Goal: Transaction & Acquisition: Purchase product/service

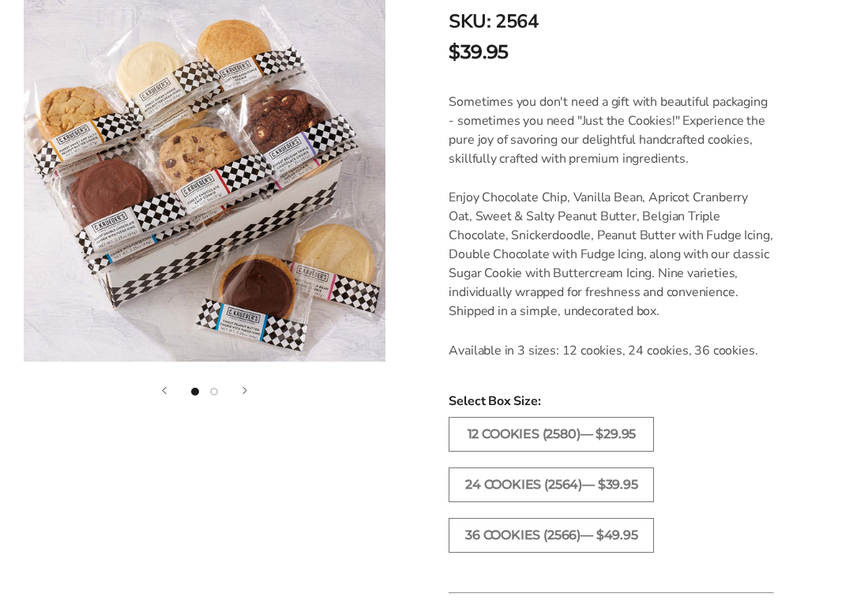
scroll to position [382, 0]
click at [557, 442] on label "12 COOKIES (2580)— $29.95" at bounding box center [550, 434] width 205 height 35
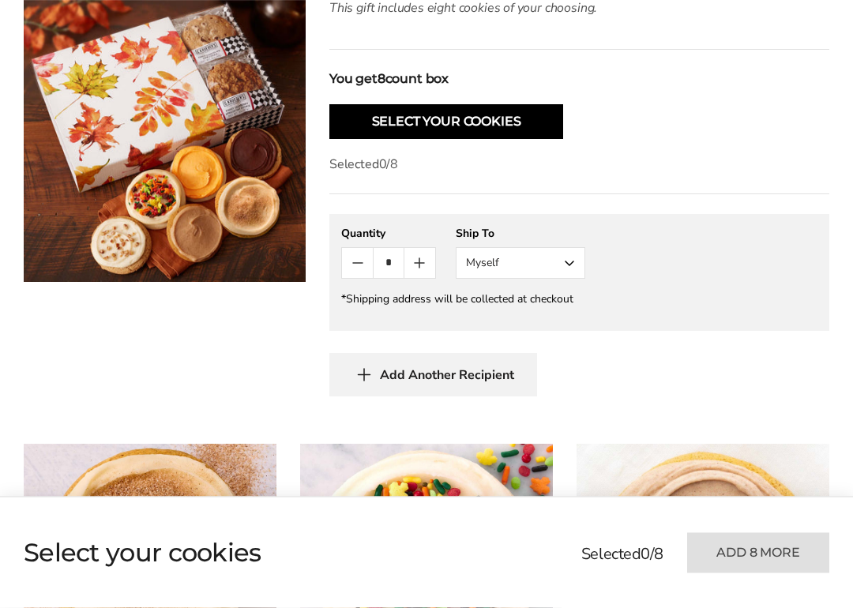
scroll to position [505, 0]
